Goal: Navigation & Orientation: Find specific page/section

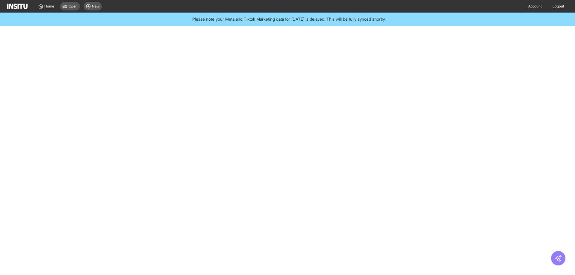
select select "**"
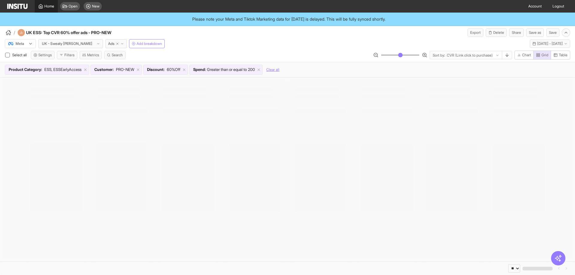
click at [50, 10] on link "Home" at bounding box center [46, 6] width 23 height 13
